Goal: Task Accomplishment & Management: Manage account settings

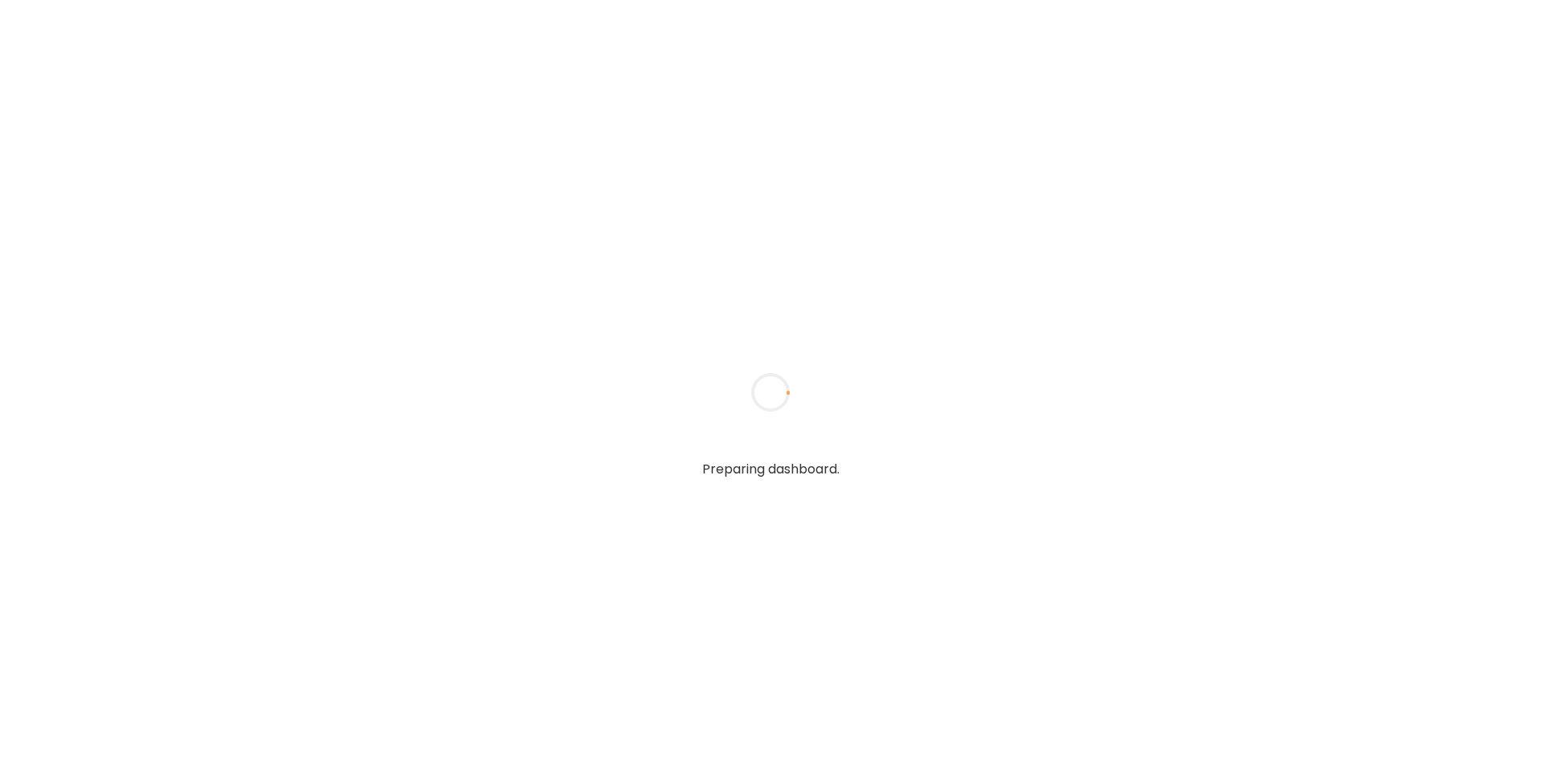
type textarea "**********"
type input "**********"
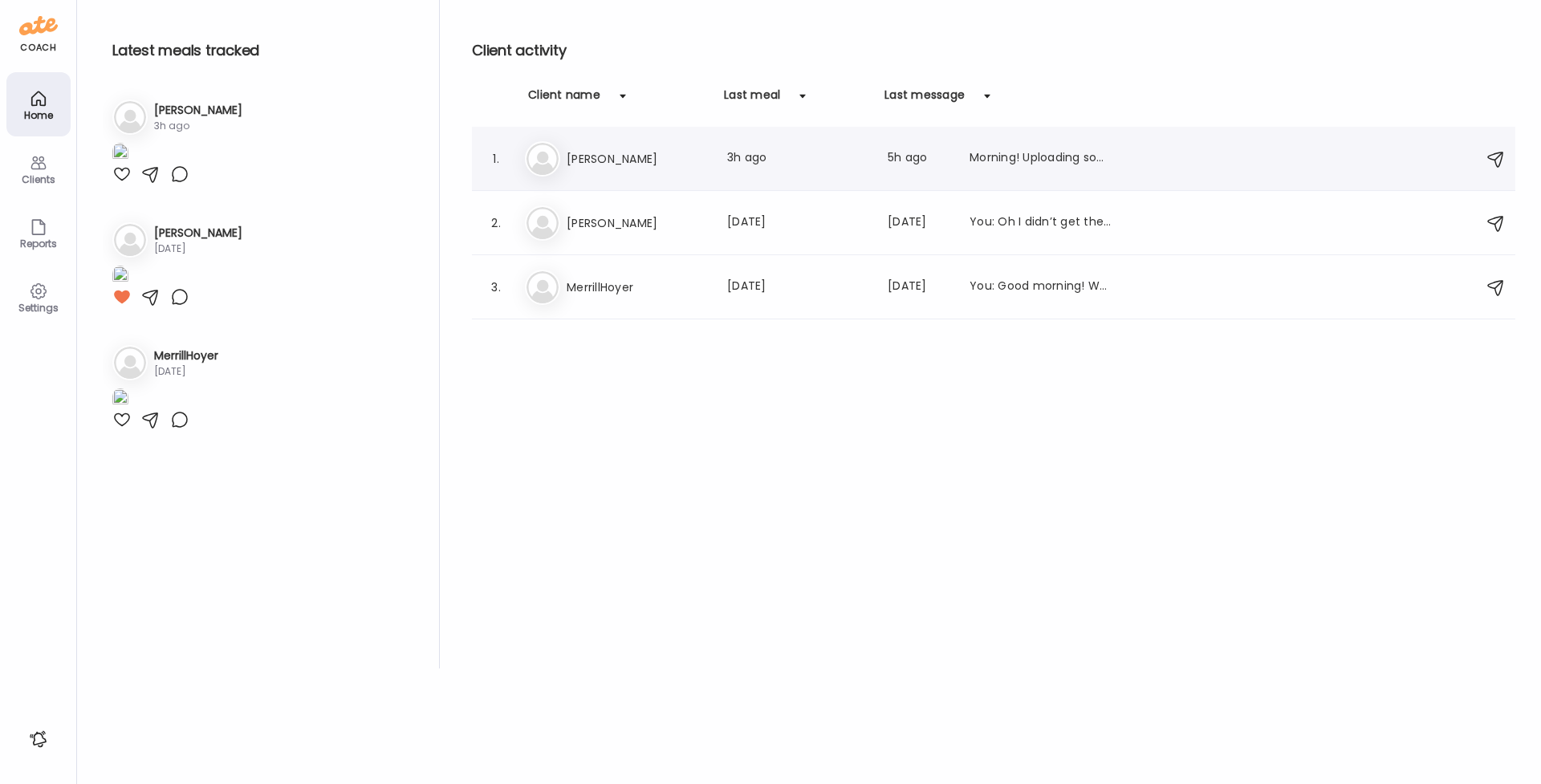
click at [591, 162] on h3 "[PERSON_NAME]" at bounding box center [637, 158] width 142 height 19
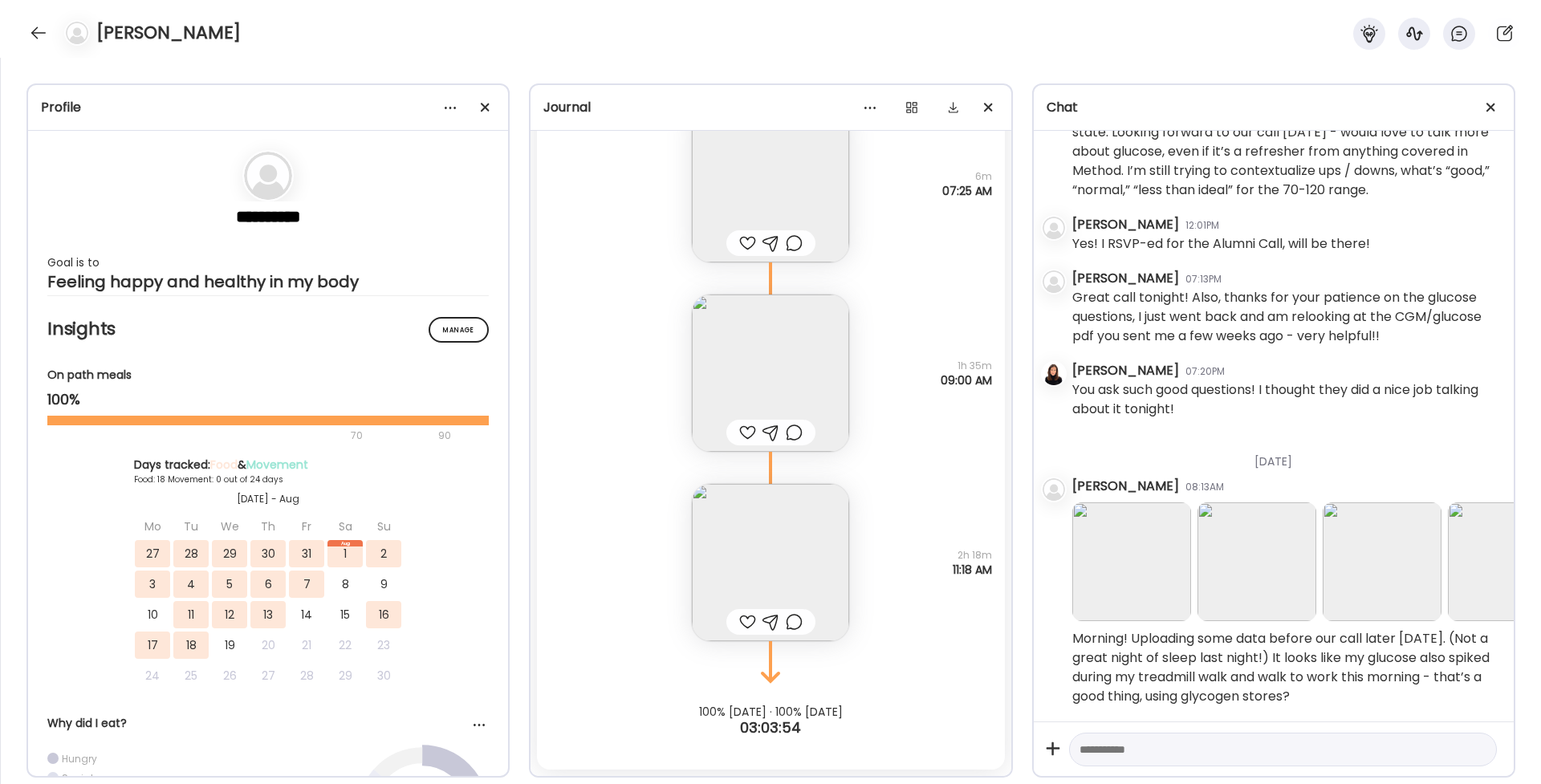
scroll to position [17994, 0]
click at [1130, 539] on img at bounding box center [1132, 562] width 119 height 119
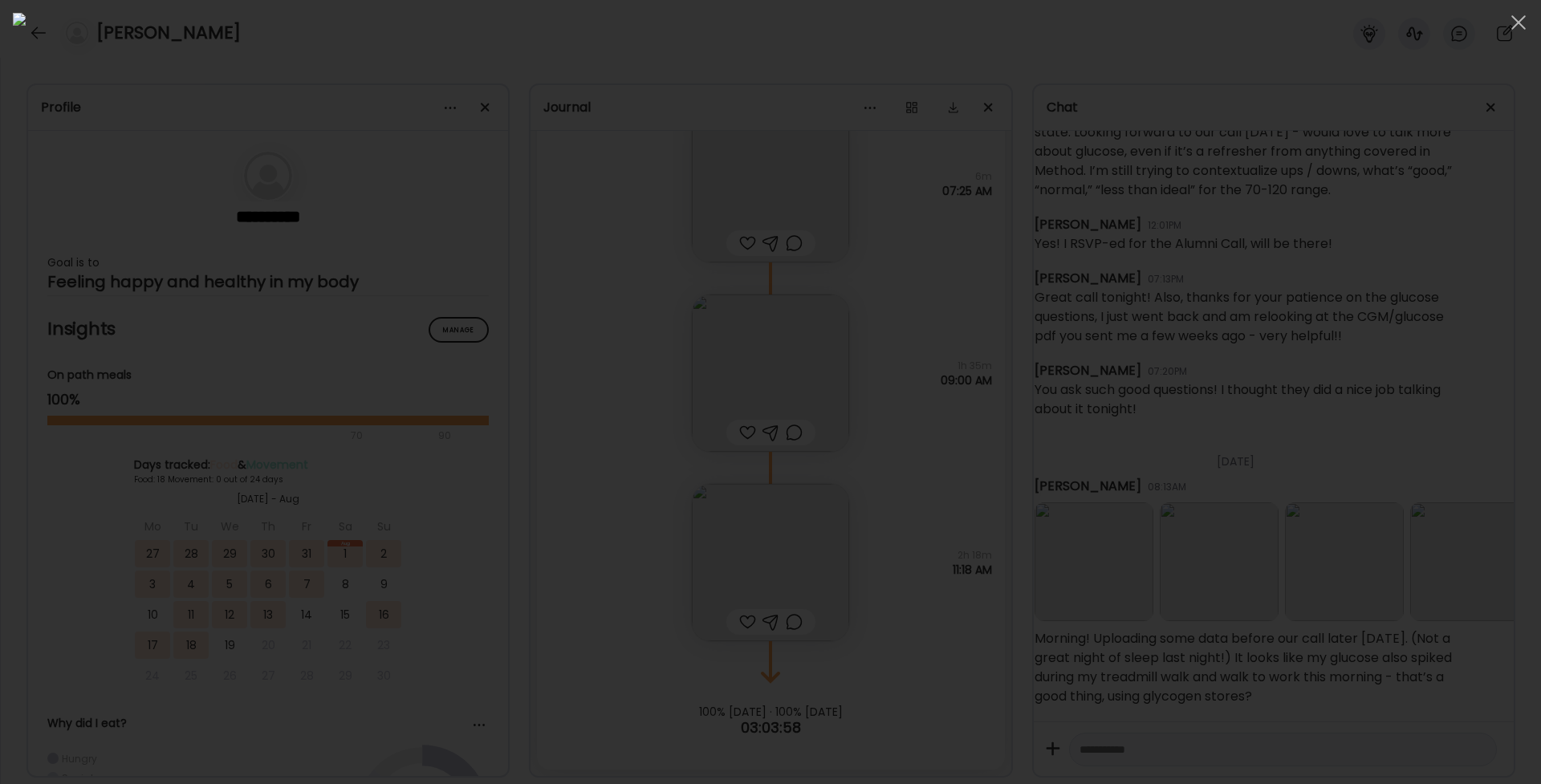
scroll to position [17994, 41]
click at [1298, 514] on div at bounding box center [770, 392] width 1514 height 758
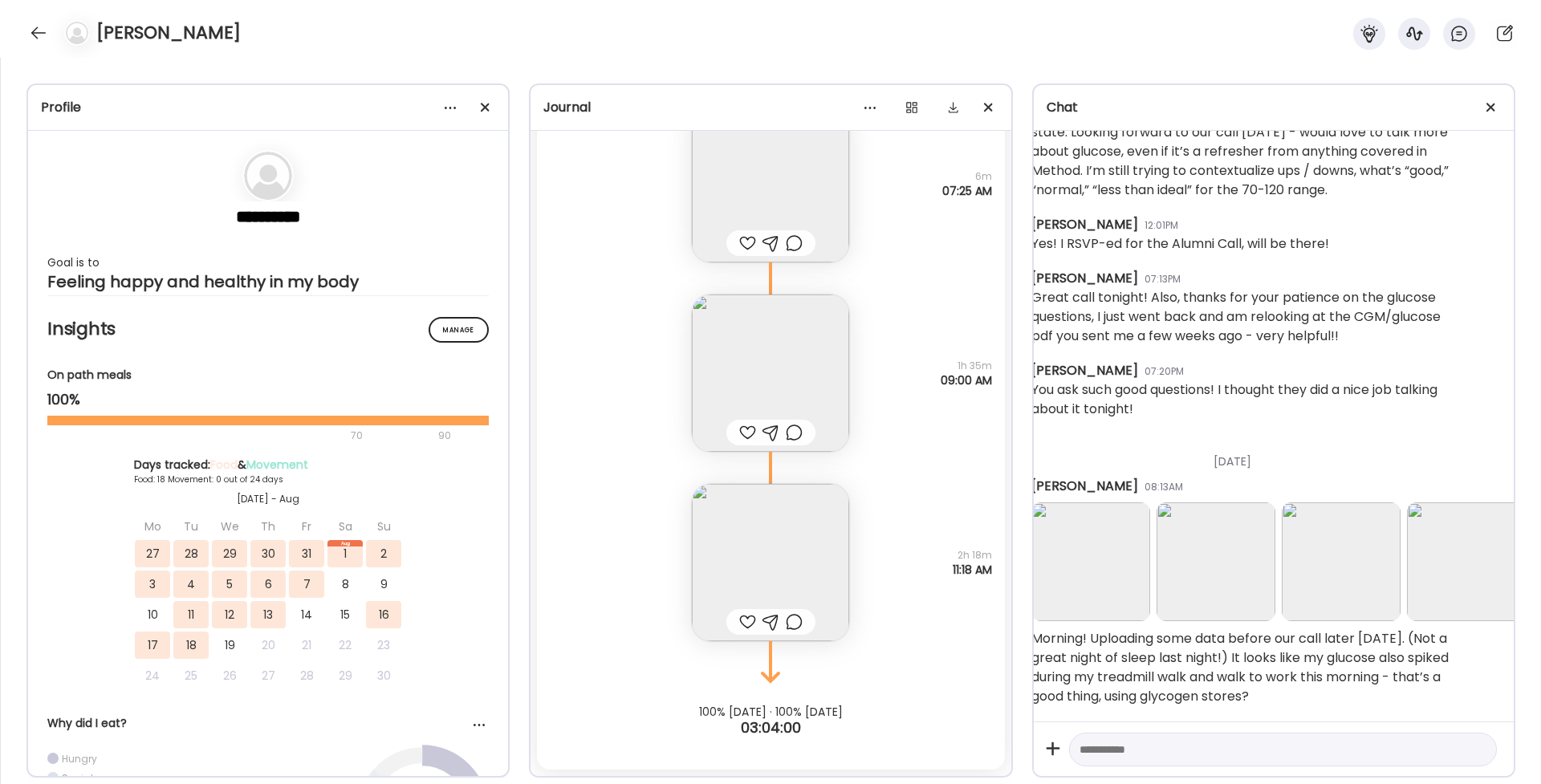
click at [1237, 547] on img at bounding box center [1216, 562] width 119 height 119
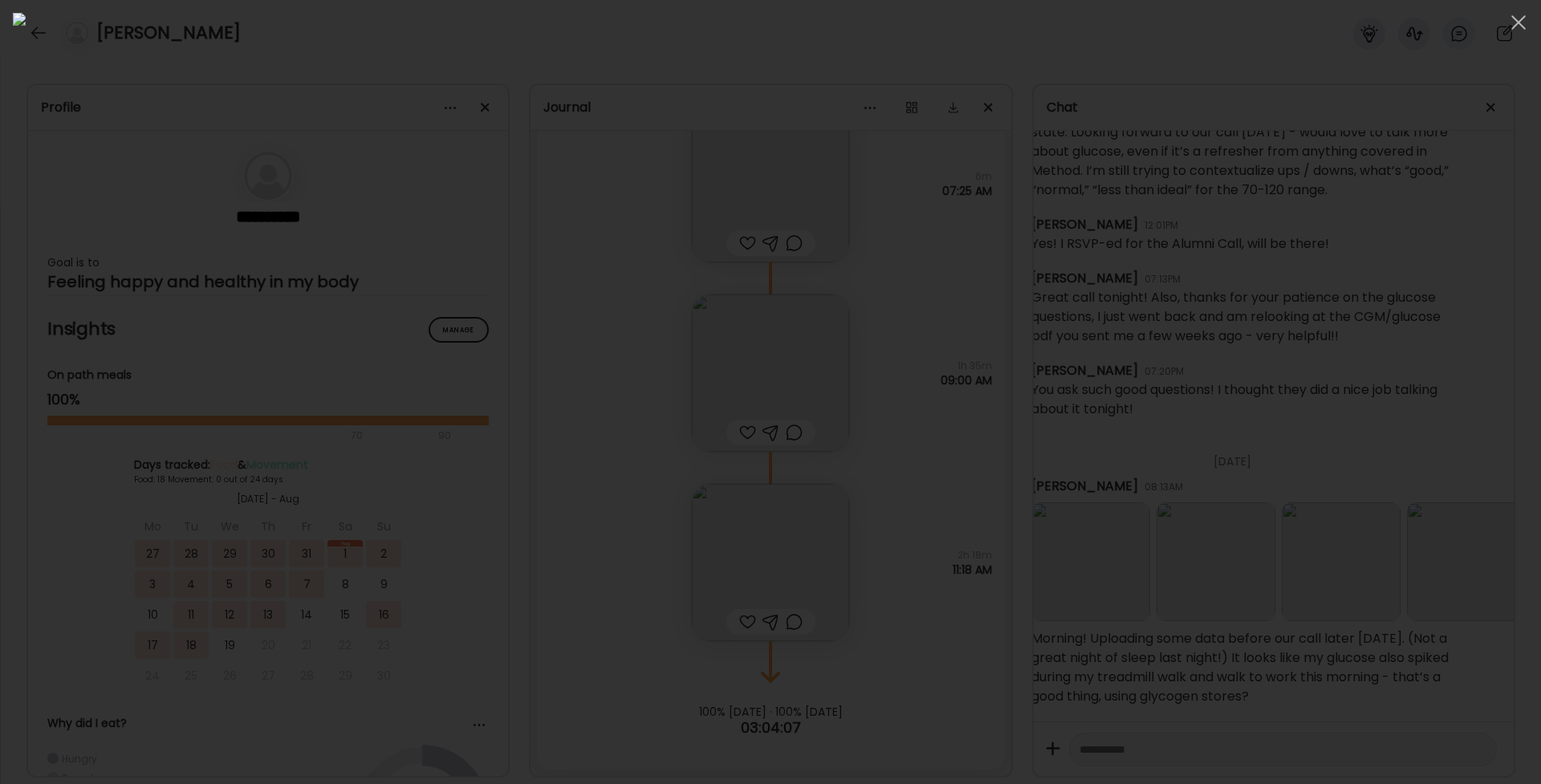
click at [1310, 564] on div at bounding box center [770, 392] width 1514 height 758
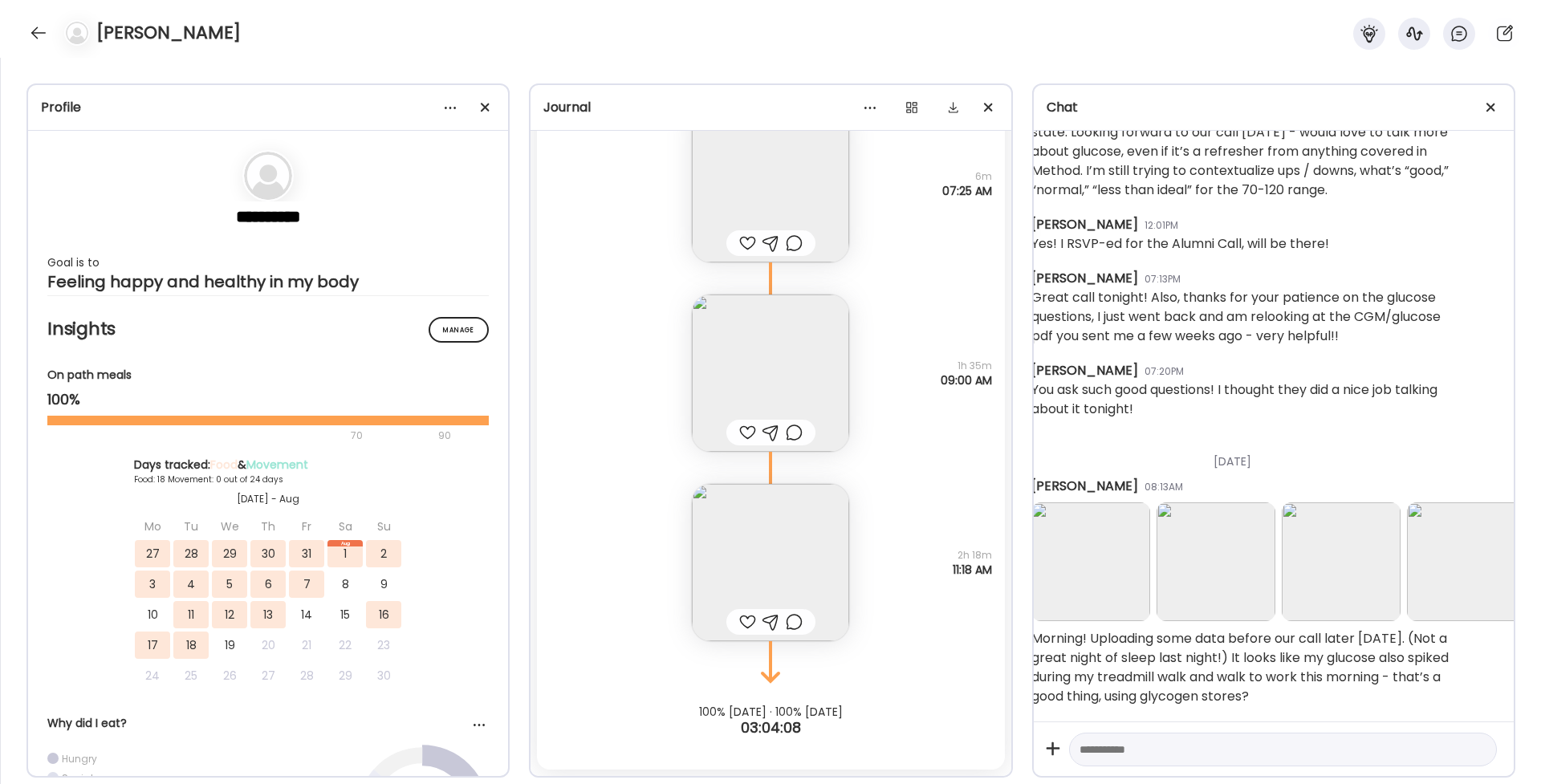
click at [1317, 563] on img at bounding box center [1341, 562] width 119 height 119
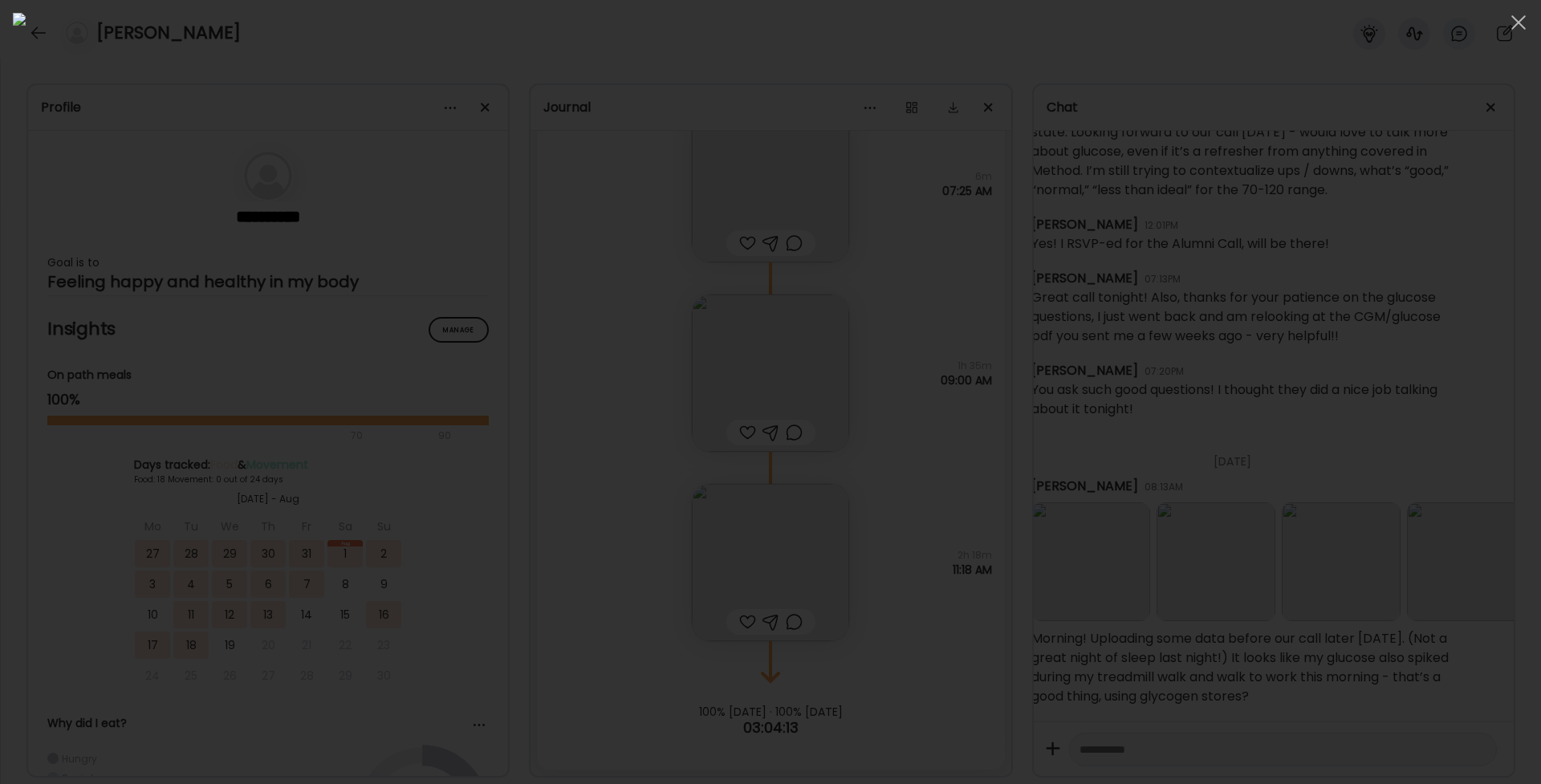
click at [1449, 562] on div at bounding box center [770, 392] width 1514 height 758
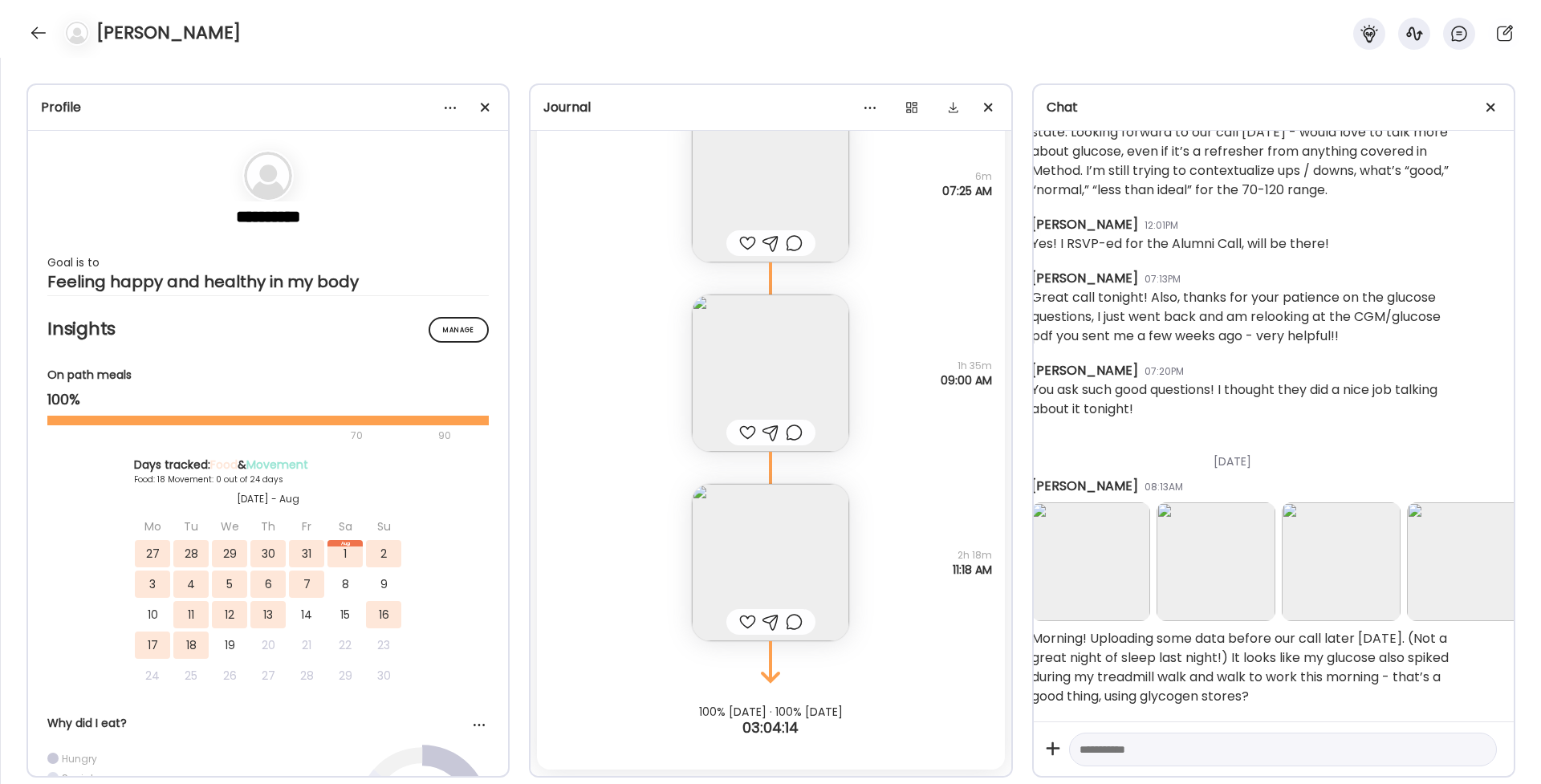
click at [1449, 562] on img at bounding box center [1466, 562] width 119 height 119
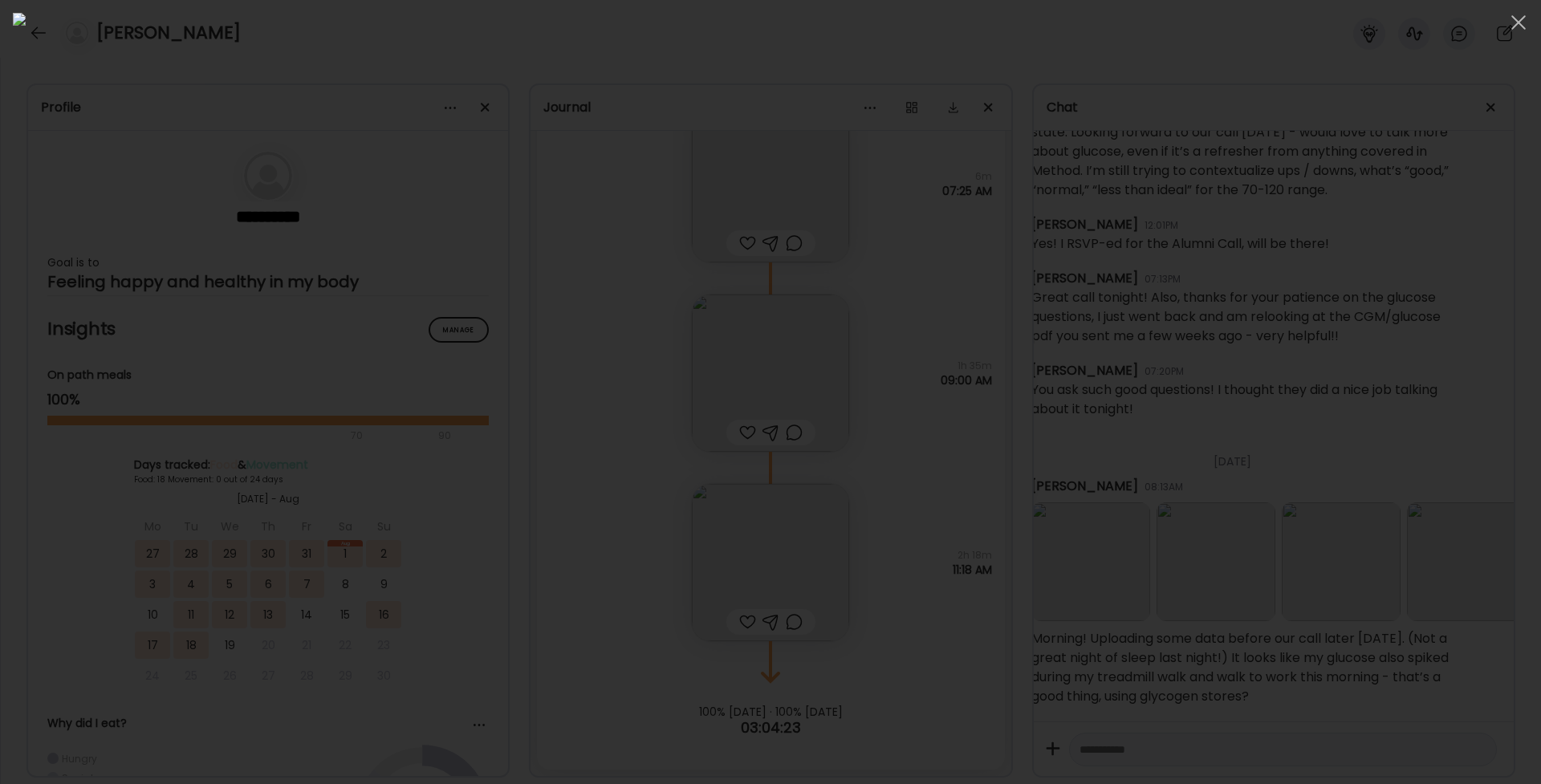
click at [1449, 562] on div at bounding box center [770, 392] width 1514 height 758
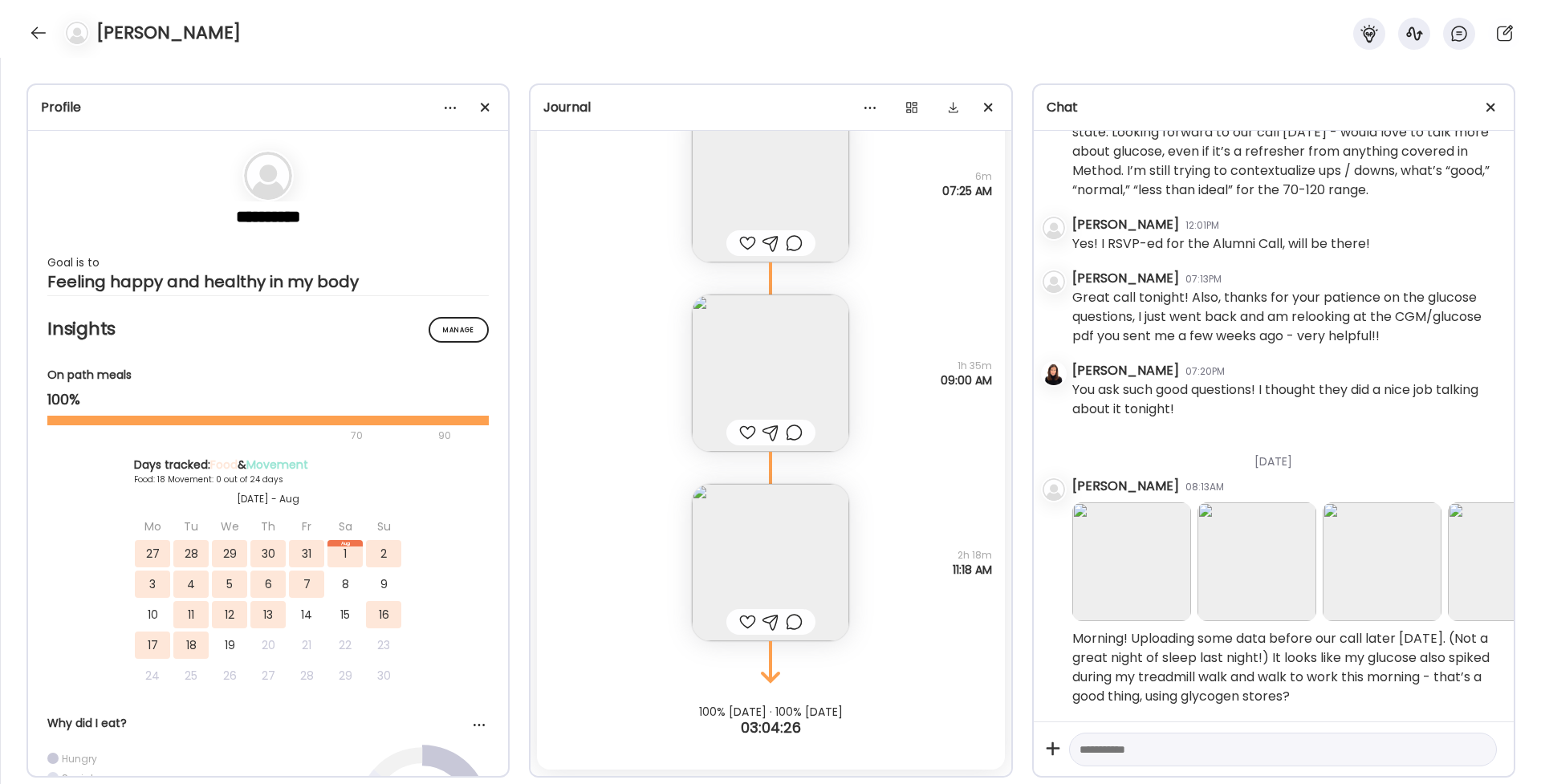
scroll to position [17994, 0]
click at [1158, 591] on img at bounding box center [1132, 562] width 119 height 119
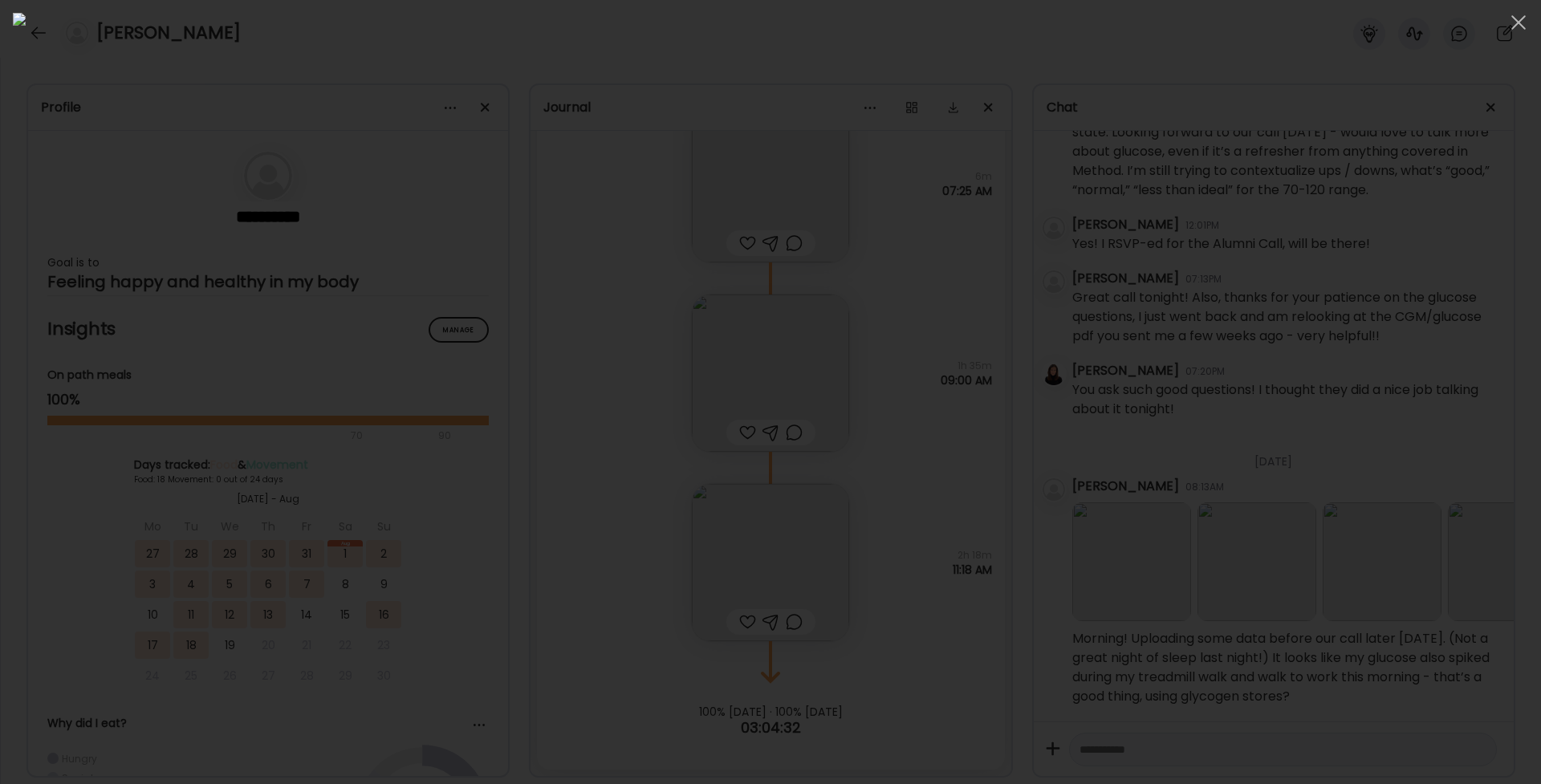
click at [1228, 659] on div at bounding box center [770, 392] width 1514 height 758
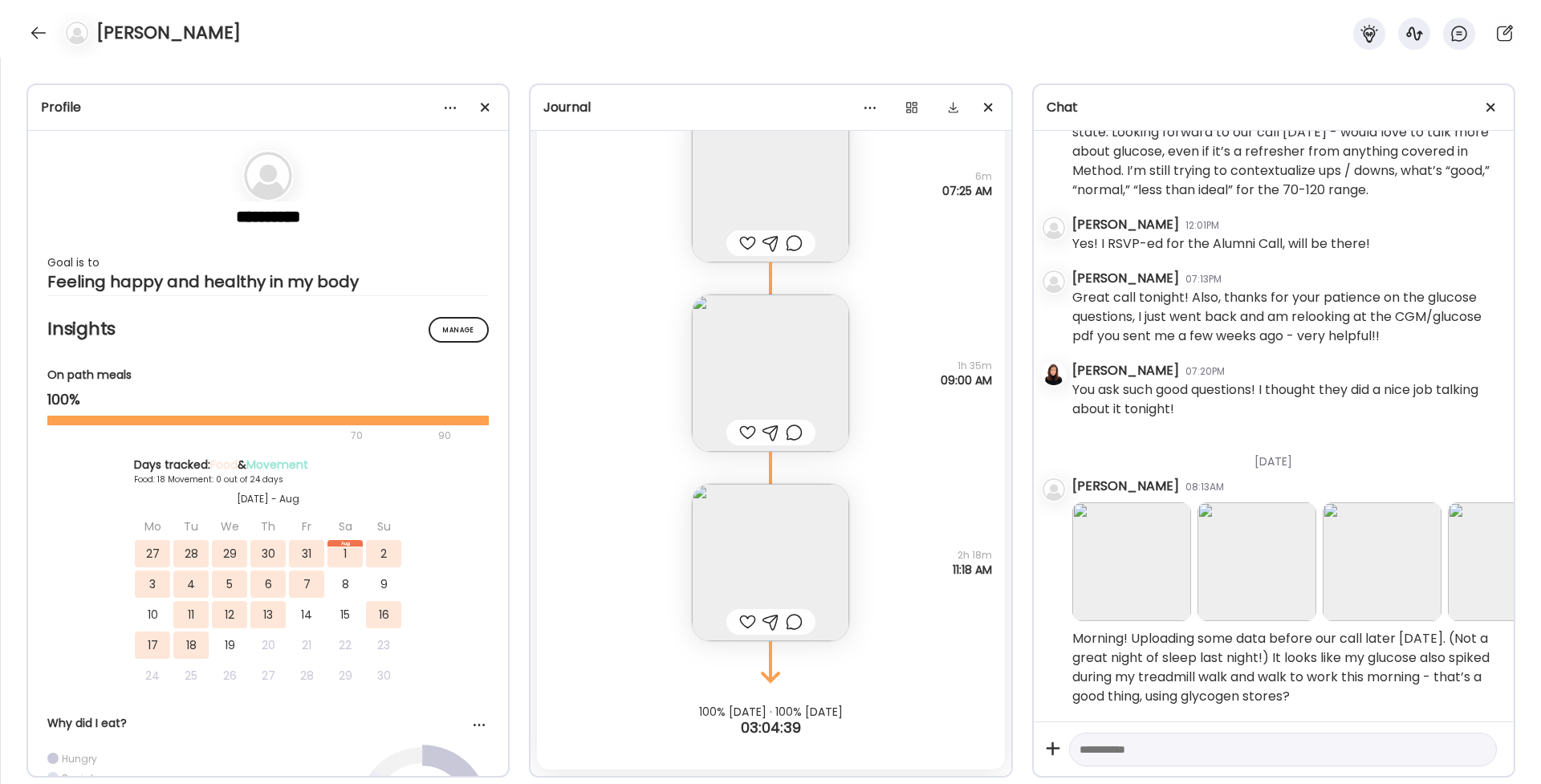
scroll to position [18000, 0]
click at [1284, 739] on textarea at bounding box center [1268, 748] width 377 height 19
type textarea "********"
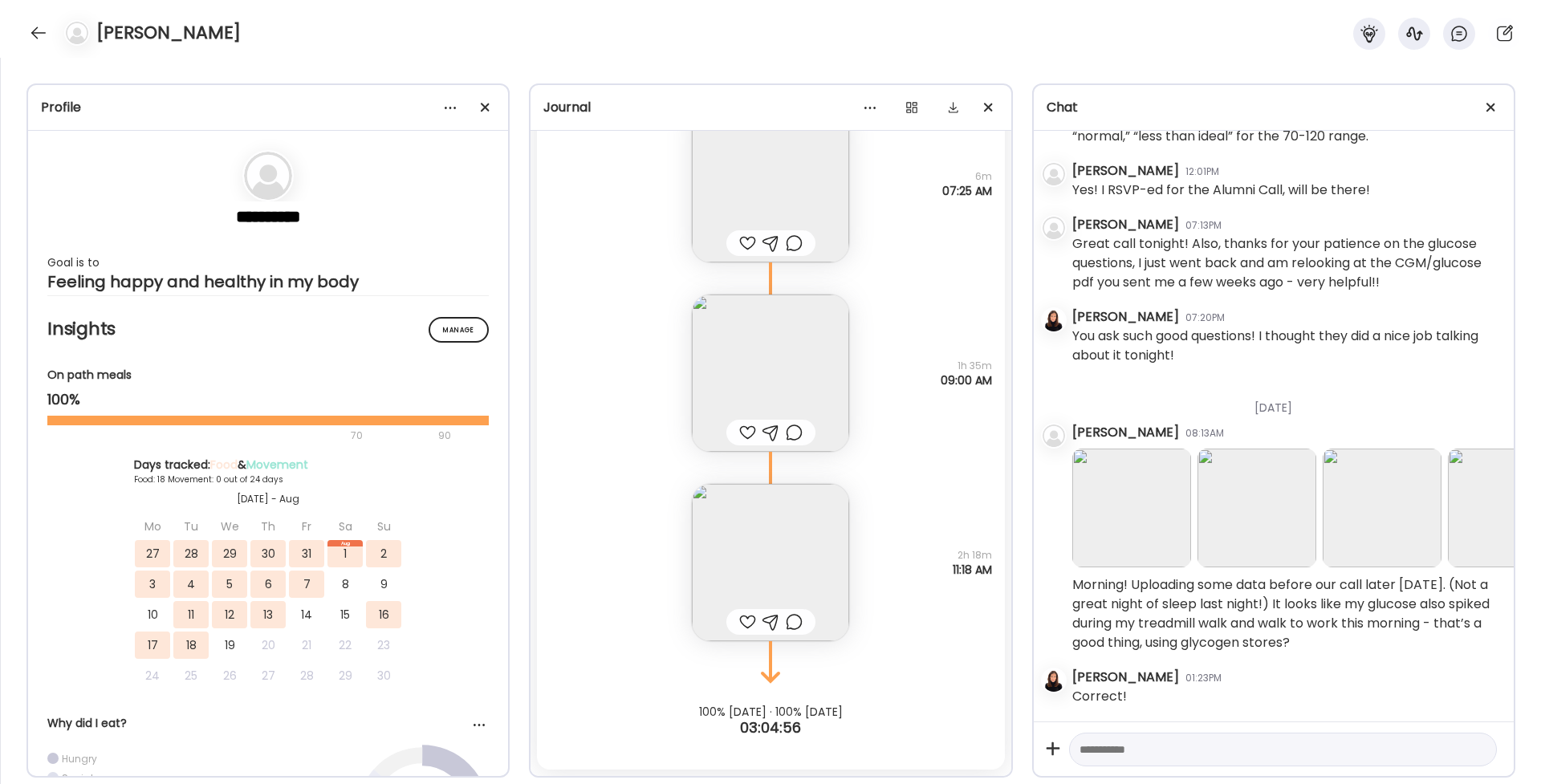
scroll to position [18053, 0]
